Goal: Go to known website: Access a specific website the user already knows

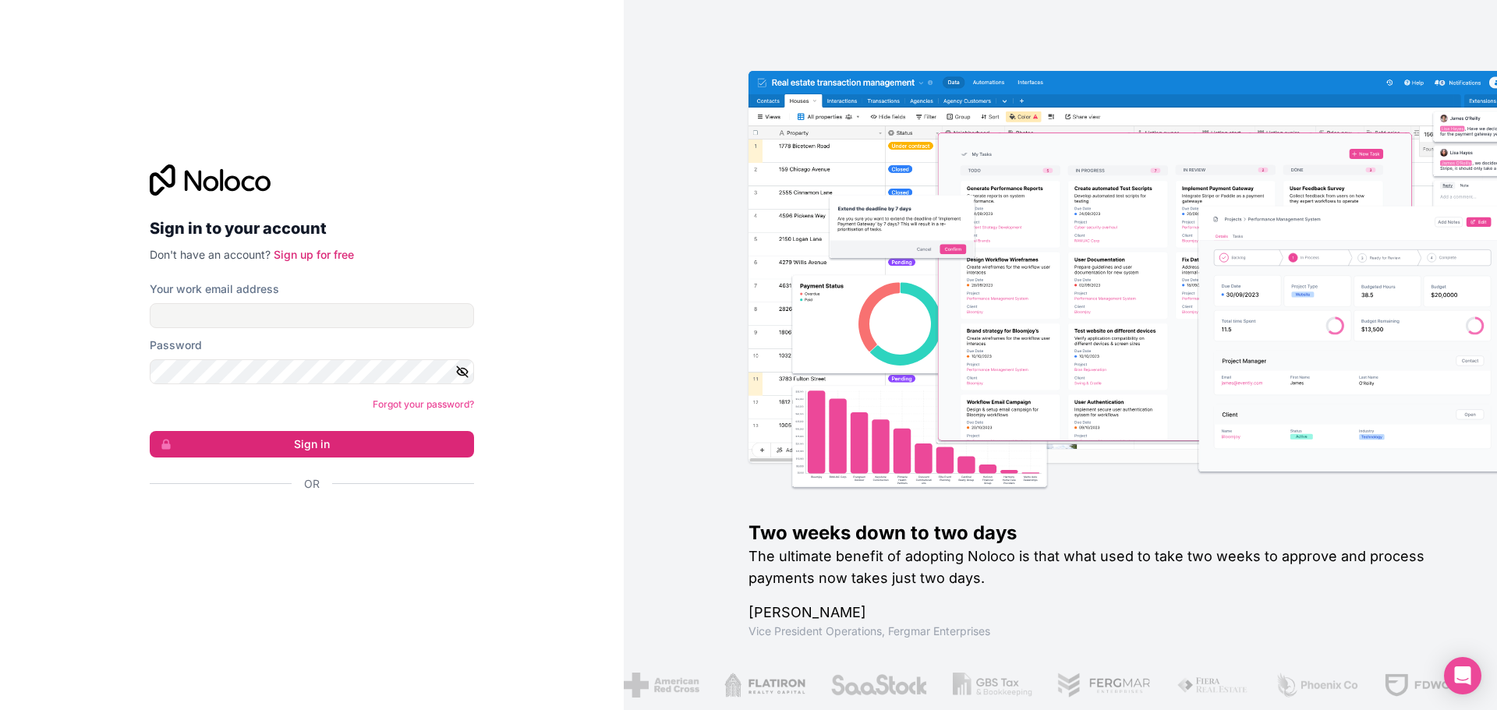
click at [226, 294] on label "Your work email address" at bounding box center [214, 289] width 129 height 16
click at [226, 303] on input "Your work email address" at bounding box center [312, 315] width 324 height 25
click at [231, 314] on input "Your work email address" at bounding box center [312, 315] width 324 height 25
type input "[PERSON_NAME][EMAIL_ADDRESS][PERSON_NAME][DOMAIN_NAME]"
click at [261, 448] on button "Sign in" at bounding box center [312, 444] width 324 height 27
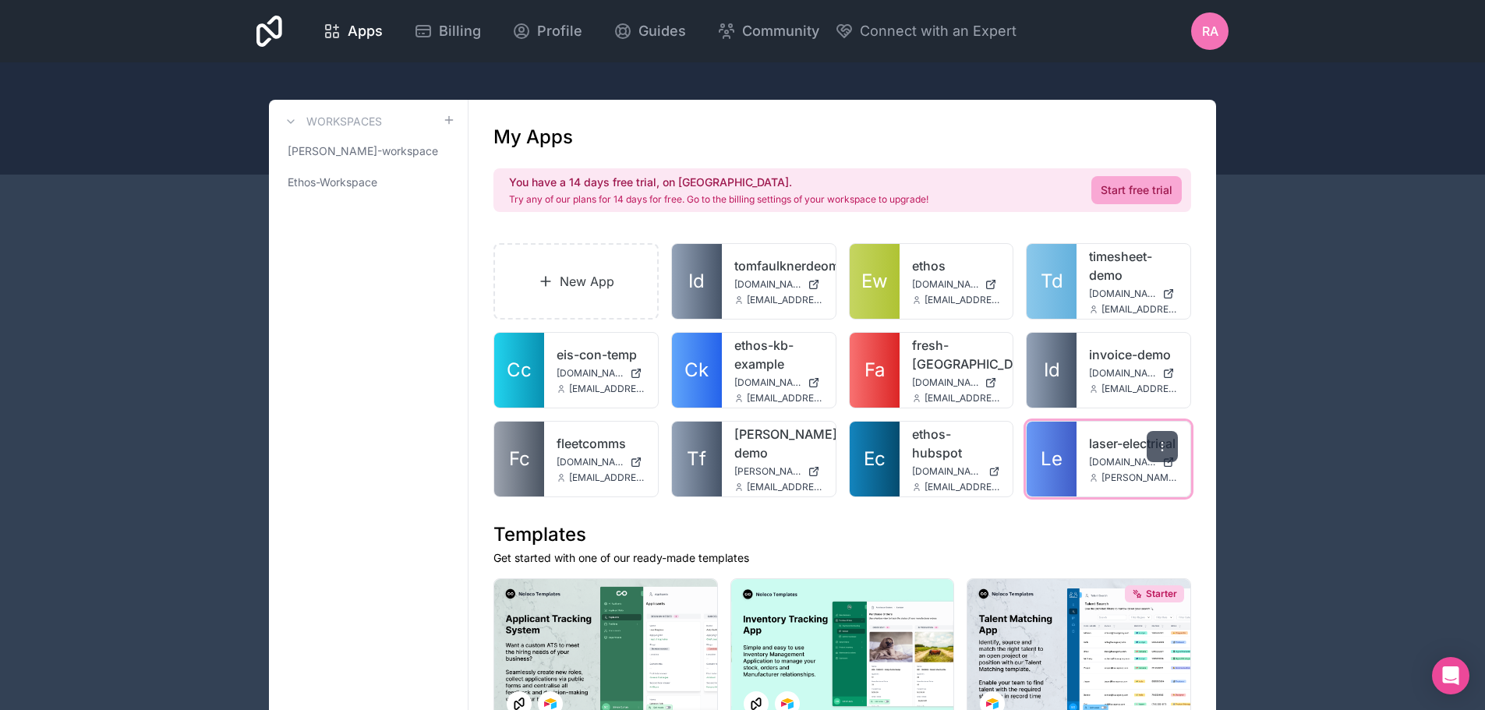
click at [1164, 443] on icon at bounding box center [1162, 447] width 12 height 12
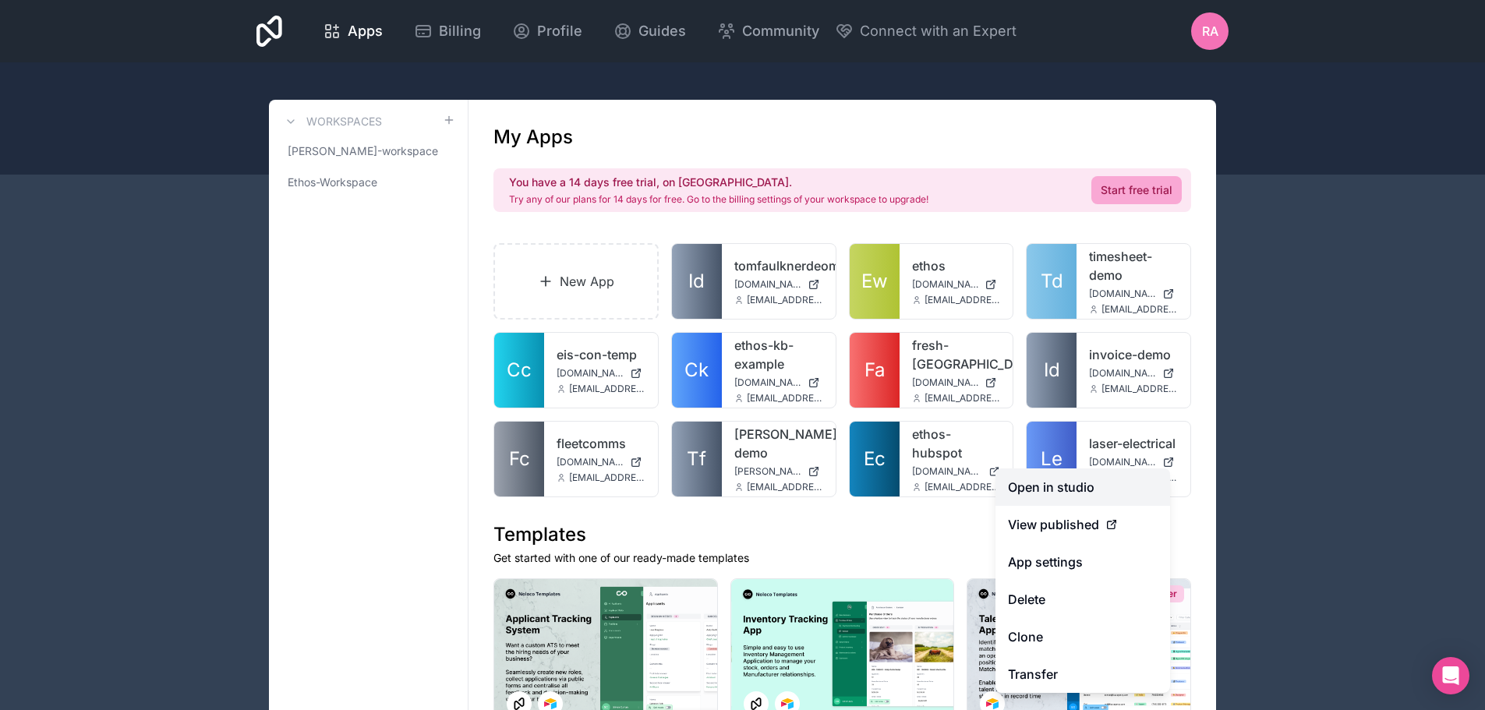
click at [1078, 482] on link "Open in studio" at bounding box center [1083, 487] width 175 height 37
